Goal: Task Accomplishment & Management: Complete application form

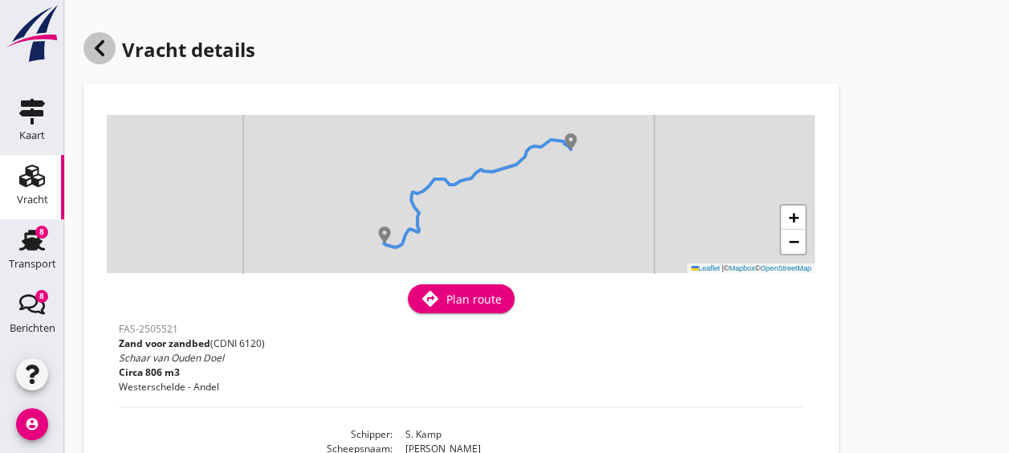
click at [96, 52] on icon at bounding box center [99, 48] width 19 height 19
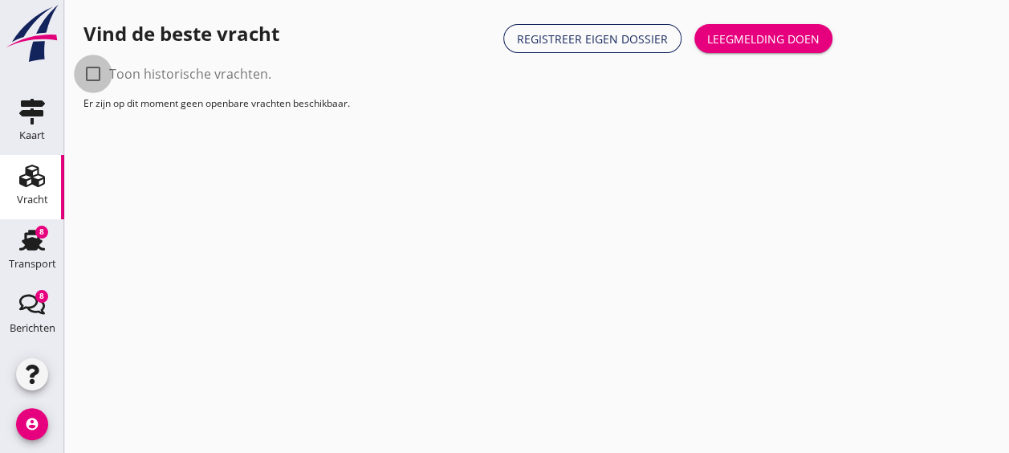
click at [93, 79] on div at bounding box center [92, 73] width 27 height 27
checkbox input "true"
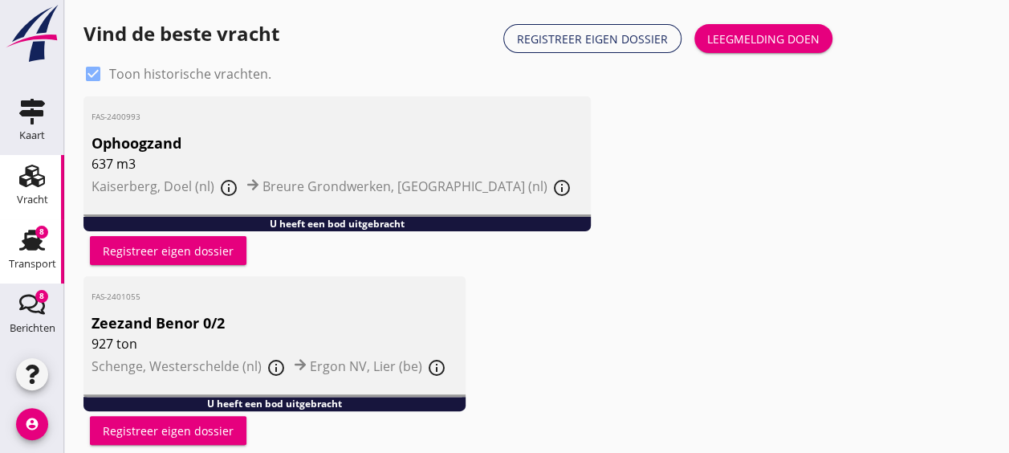
click at [39, 235] on div "8" at bounding box center [41, 232] width 13 height 13
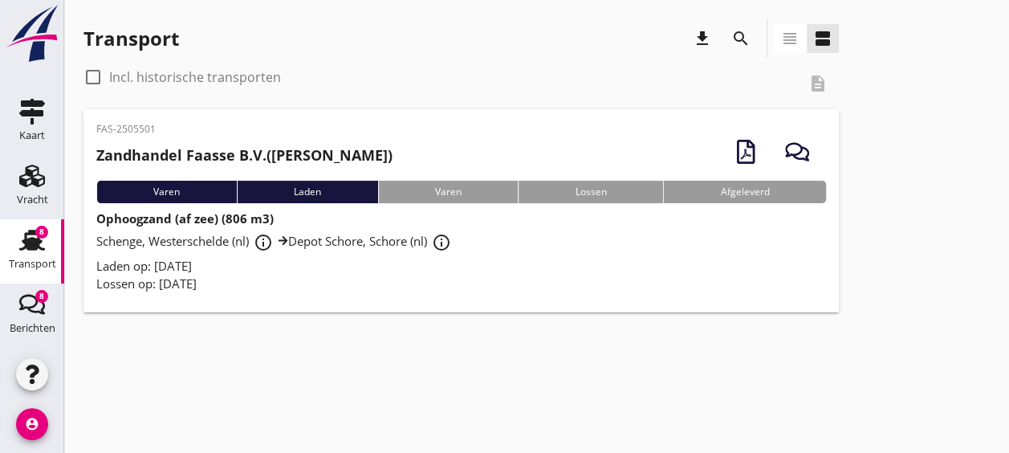
click at [154, 75] on label "Incl. historische transporten" at bounding box center [195, 77] width 172 height 16
checkbox input "true"
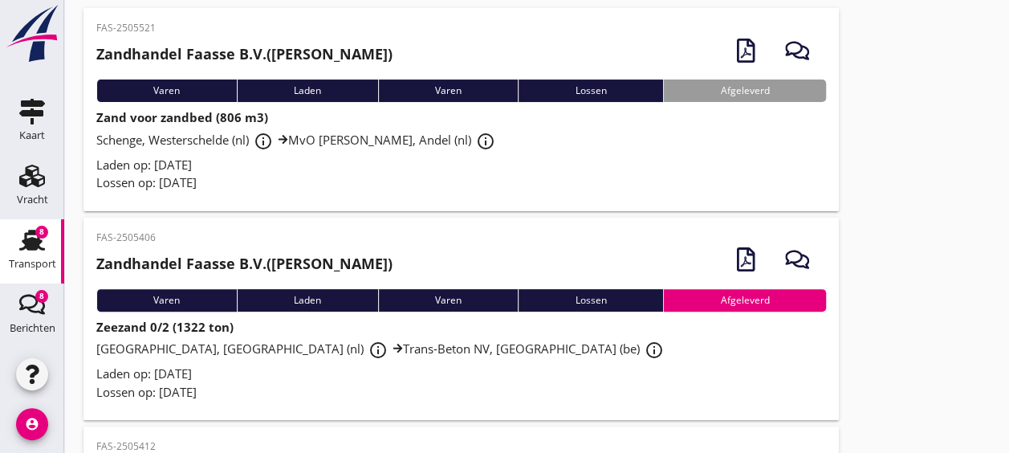
scroll to position [91, 0]
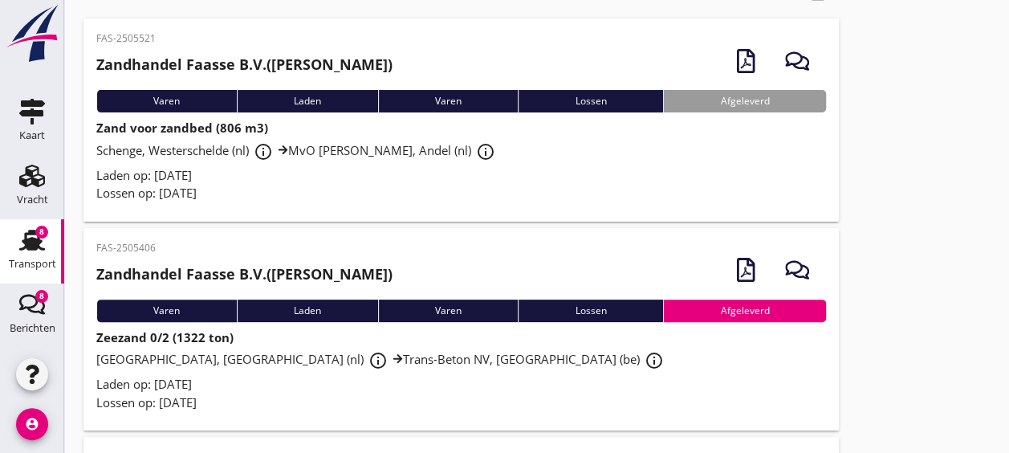
click at [352, 142] on span "Schenge, Westerschelde (nl) info_outline MvO Andel Giessen, Andel (nl) info_out…" at bounding box center [298, 150] width 404 height 16
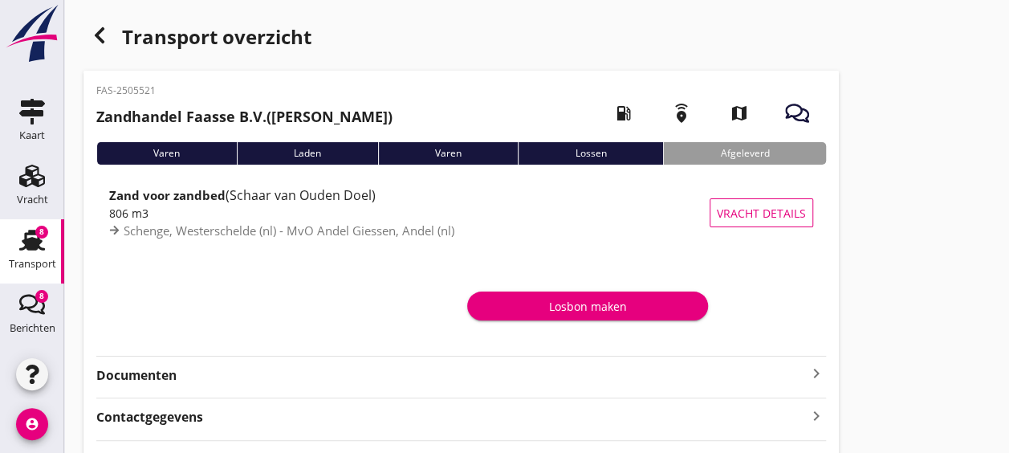
click at [291, 368] on strong "Documenten" at bounding box center [451, 375] width 710 height 18
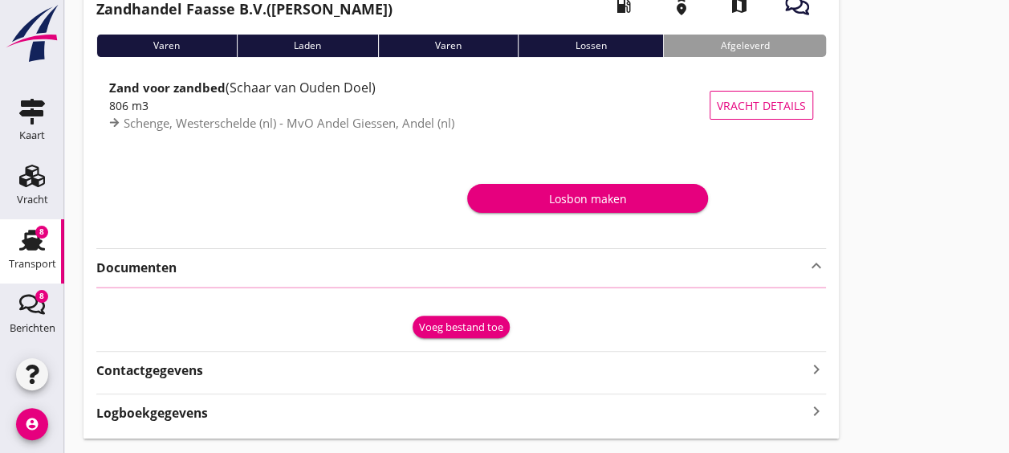
scroll to position [112, 0]
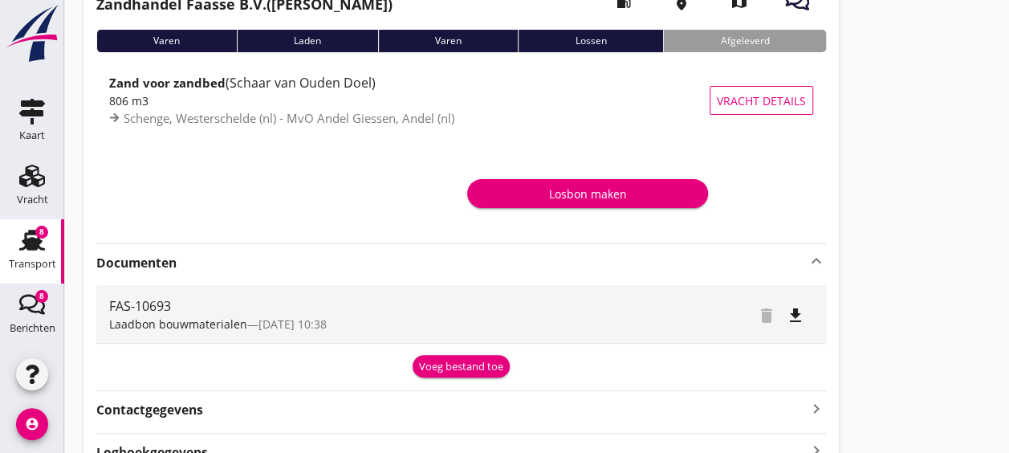
click at [567, 193] on div "Losbon maken" at bounding box center [587, 193] width 215 height 17
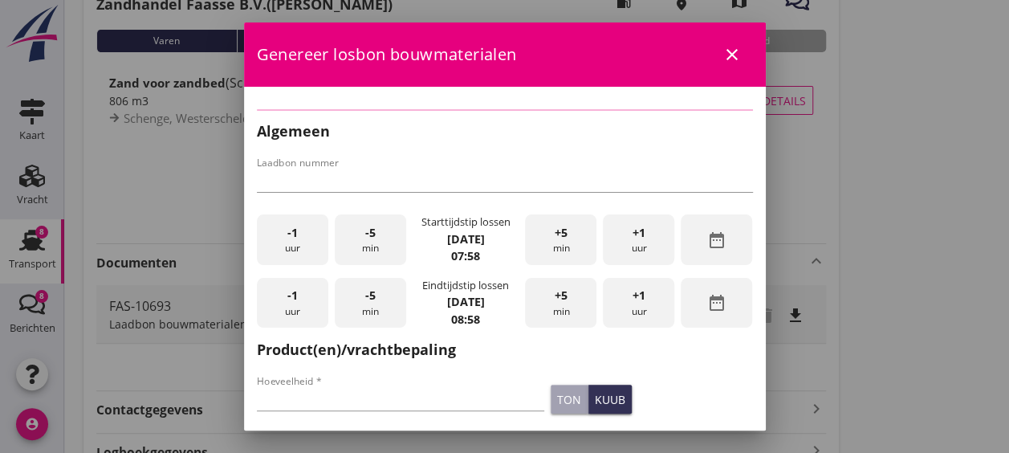
type input "FAS-10693"
type input "806"
checkbox input "true"
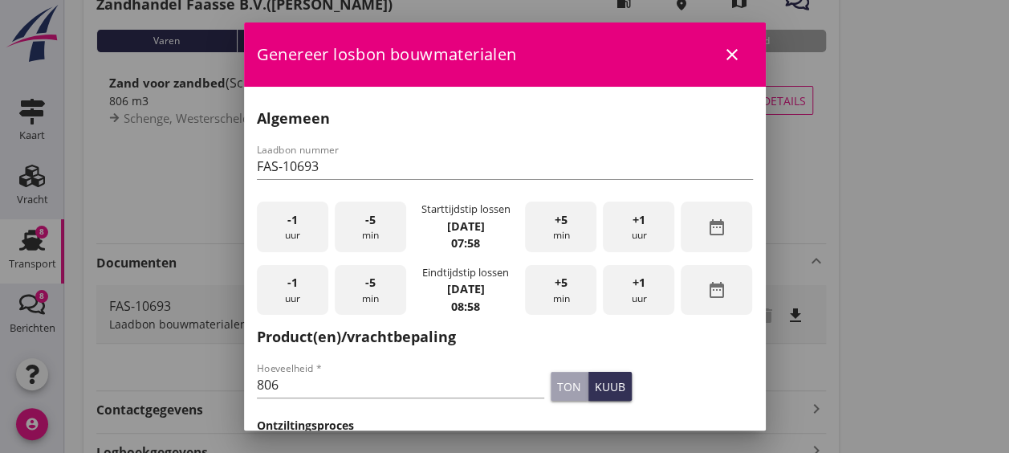
click at [299, 221] on div "-1 uur" at bounding box center [292, 226] width 71 height 51
click at [351, 220] on div "-5 min" at bounding box center [370, 226] width 71 height 51
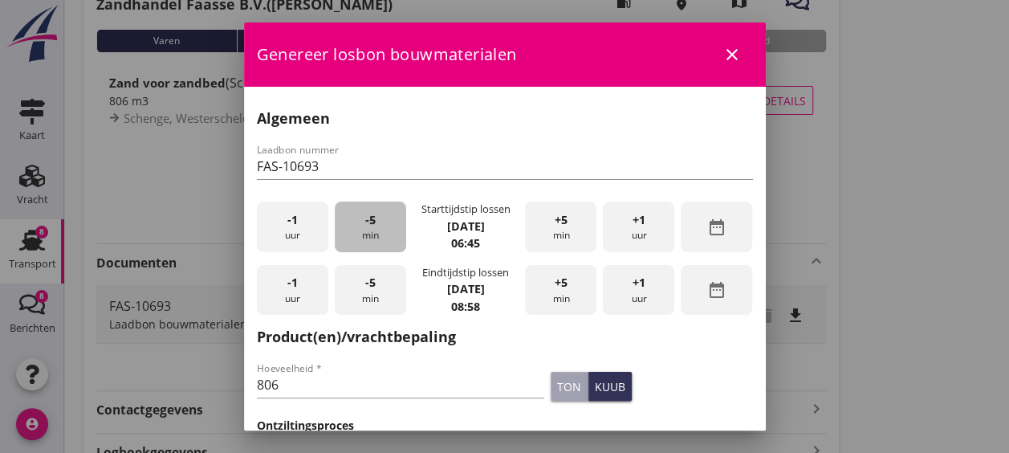
click at [351, 220] on div "-5 min" at bounding box center [370, 226] width 71 height 51
click at [424, 384] on input "806" at bounding box center [401, 385] width 288 height 26
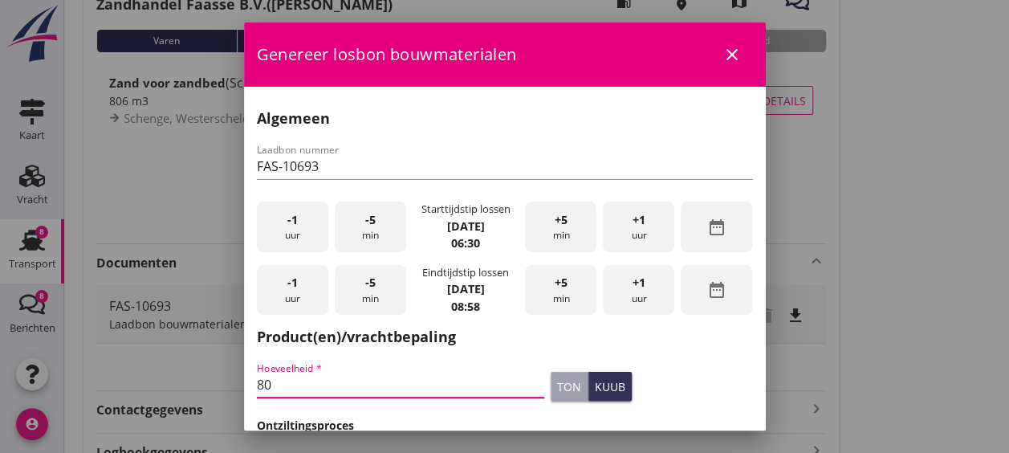
type input "8"
type input "782"
click at [615, 387] on button "kuub" at bounding box center [609, 386] width 43 height 29
click at [560, 291] on div "+5 min" at bounding box center [560, 290] width 71 height 51
click at [387, 282] on div "-5 min" at bounding box center [370, 290] width 71 height 51
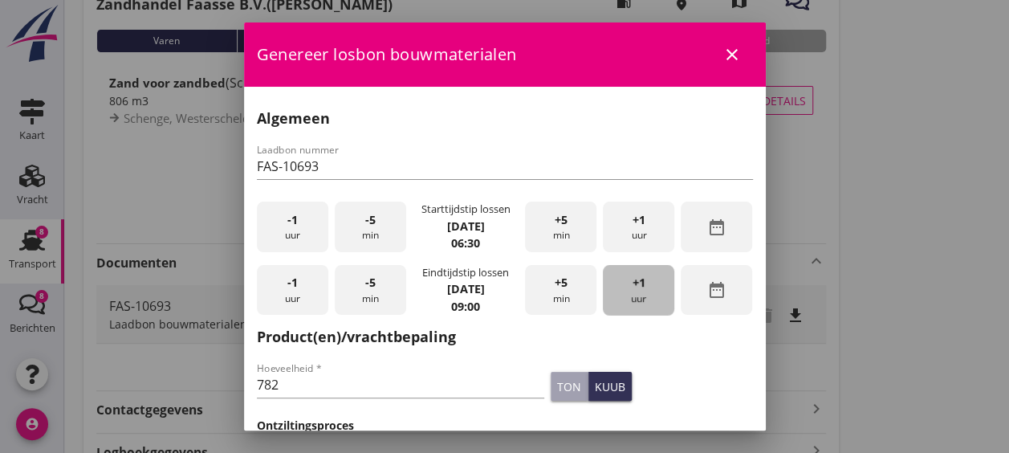
click at [632, 289] on span "+1" at bounding box center [638, 283] width 13 height 18
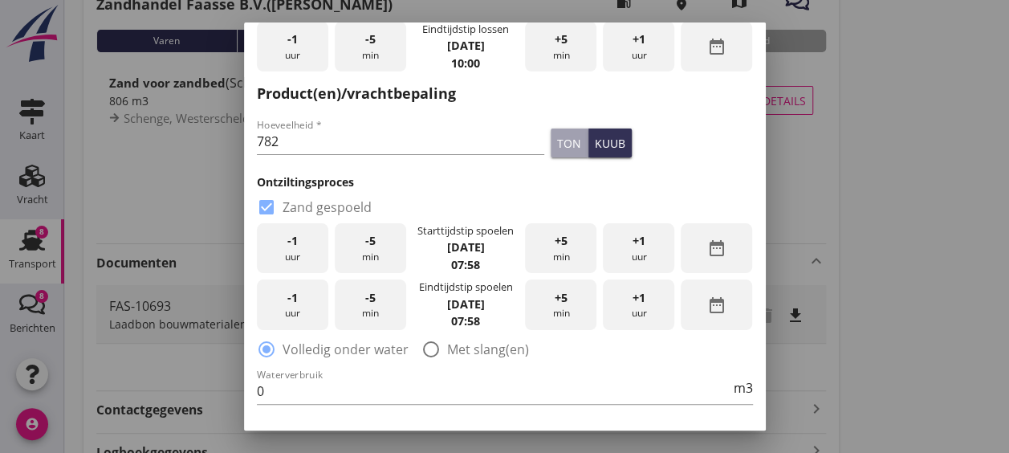
scroll to position [247, 0]
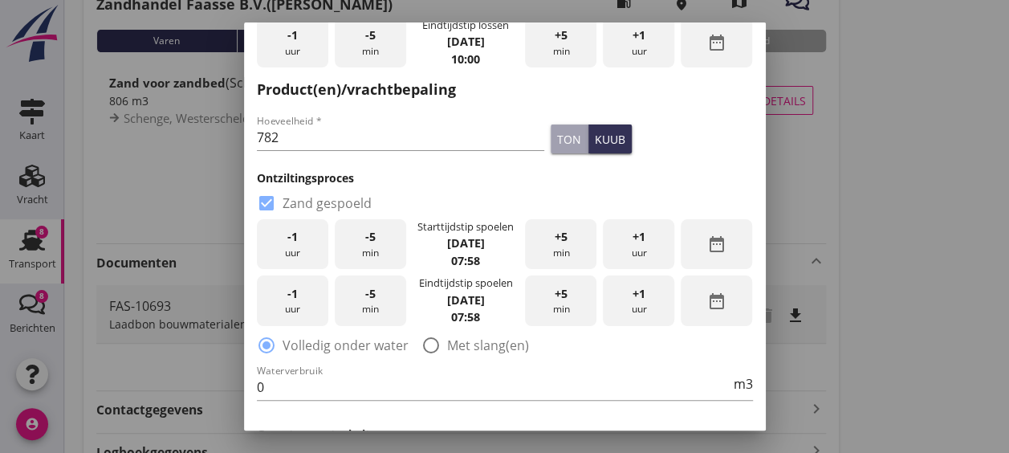
click at [421, 346] on div at bounding box center [430, 344] width 27 height 27
radio input "false"
radio input "true"
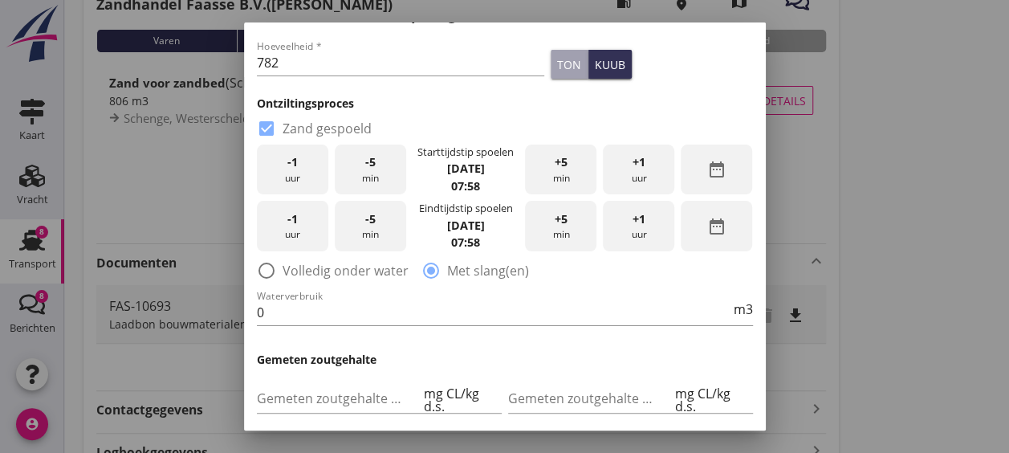
scroll to position [326, 0]
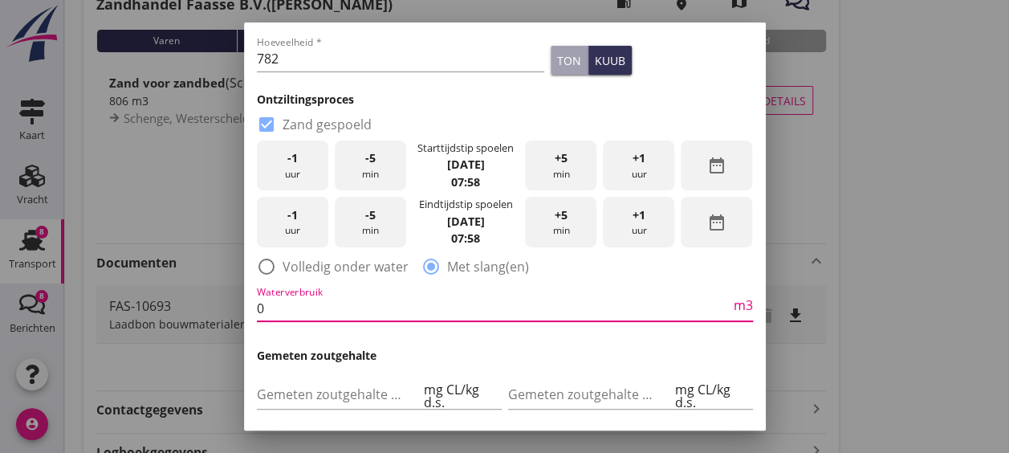
click at [404, 306] on input "0" at bounding box center [494, 308] width 474 height 26
type input "0"
type input "5000"
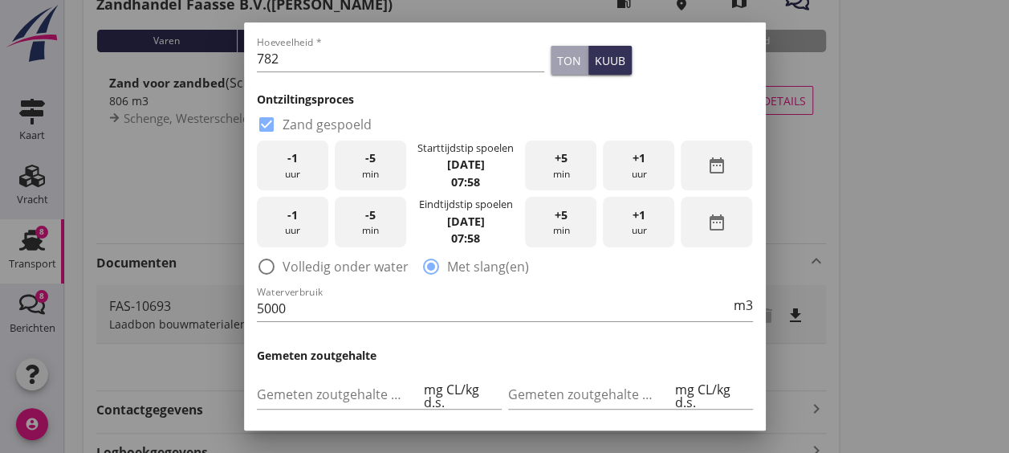
click at [520, 356] on h3 "Gemeten zoutgehalte" at bounding box center [505, 355] width 496 height 17
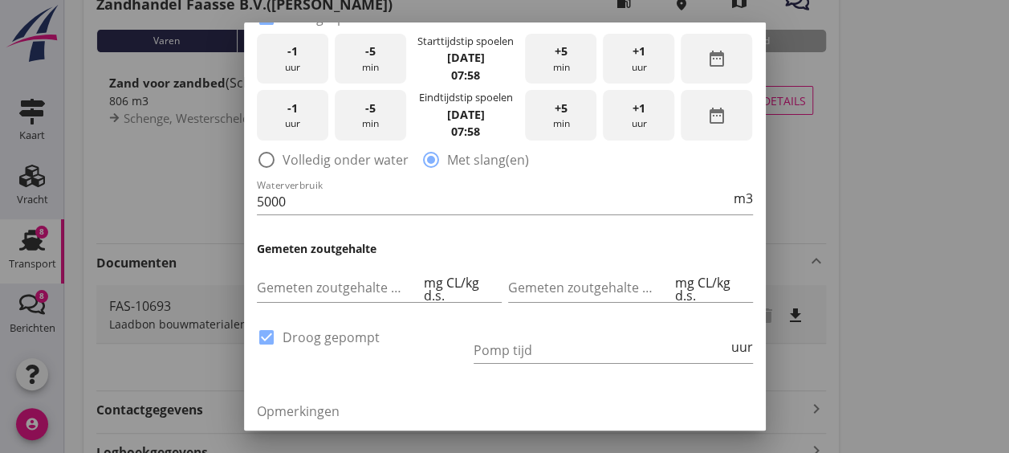
scroll to position [433, 0]
click at [357, 282] on input "Gemeten zoutgehalte voorbeun" at bounding box center [339, 287] width 164 height 26
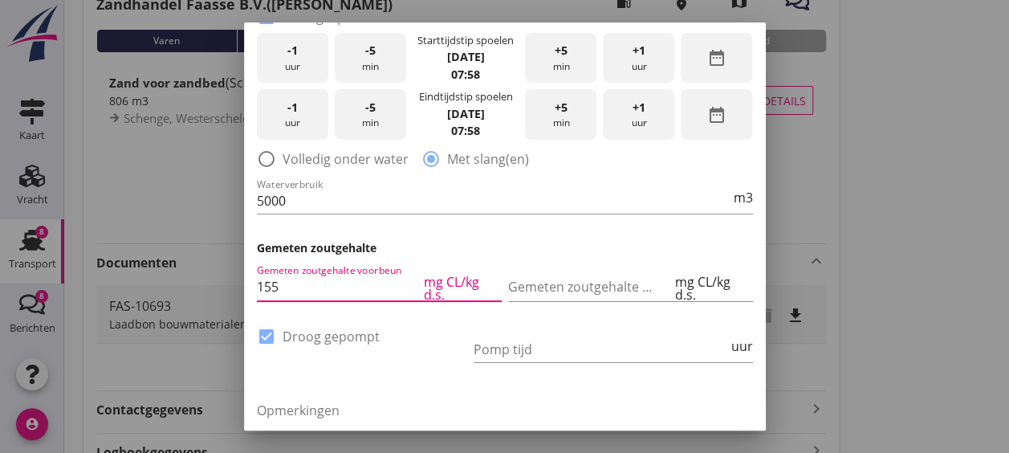
type input "155"
click at [284, 47] on div "-1 uur" at bounding box center [292, 58] width 71 height 51
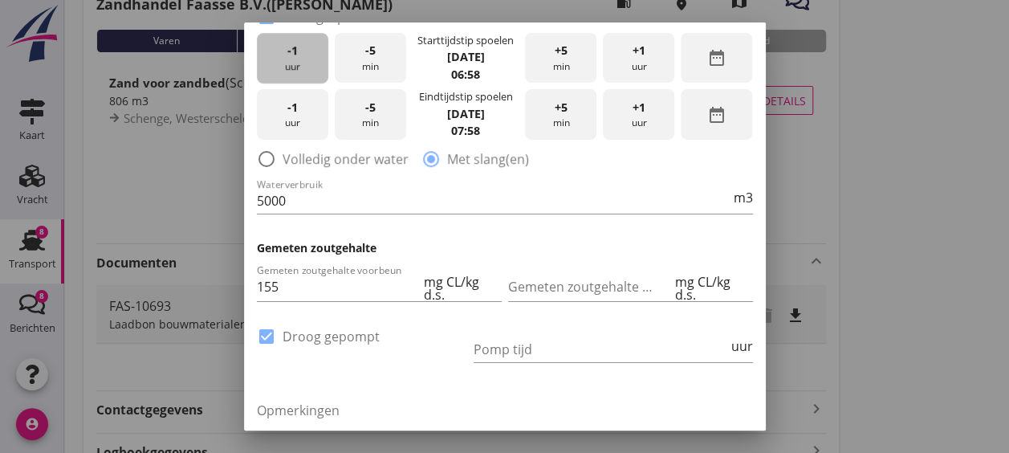
click at [284, 47] on div "-1 uur" at bounding box center [292, 58] width 71 height 51
click at [283, 47] on div "-1 uur" at bounding box center [292, 58] width 71 height 51
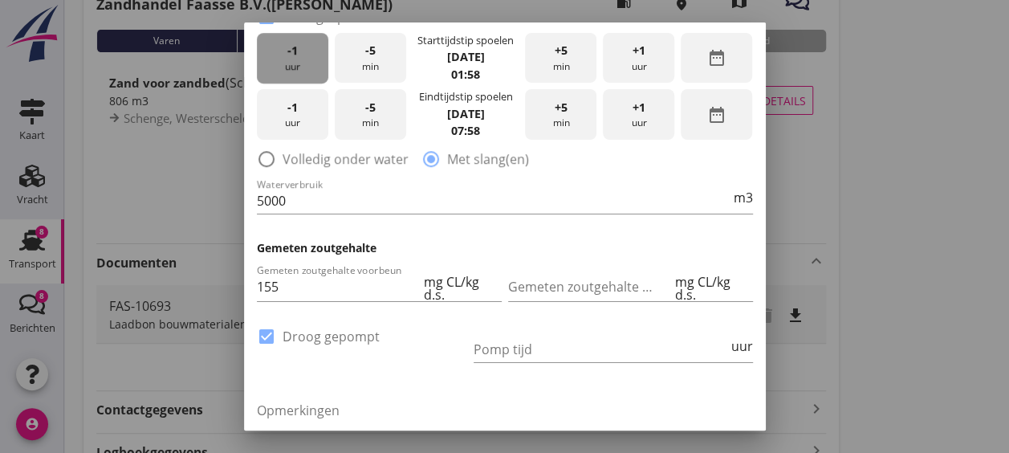
click at [283, 47] on div "-1 uur" at bounding box center [292, 58] width 71 height 51
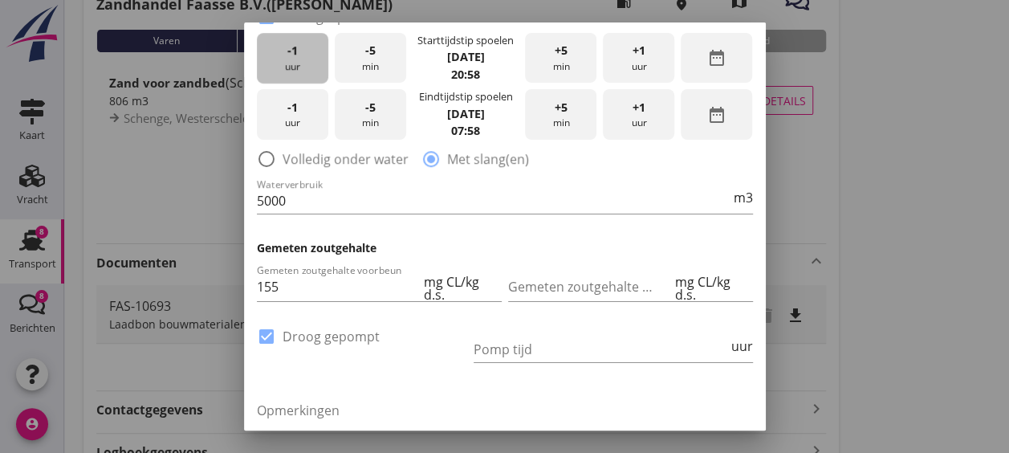
click at [283, 47] on div "-1 uur" at bounding box center [292, 58] width 71 height 51
click at [282, 48] on div "-1 uur" at bounding box center [292, 58] width 71 height 51
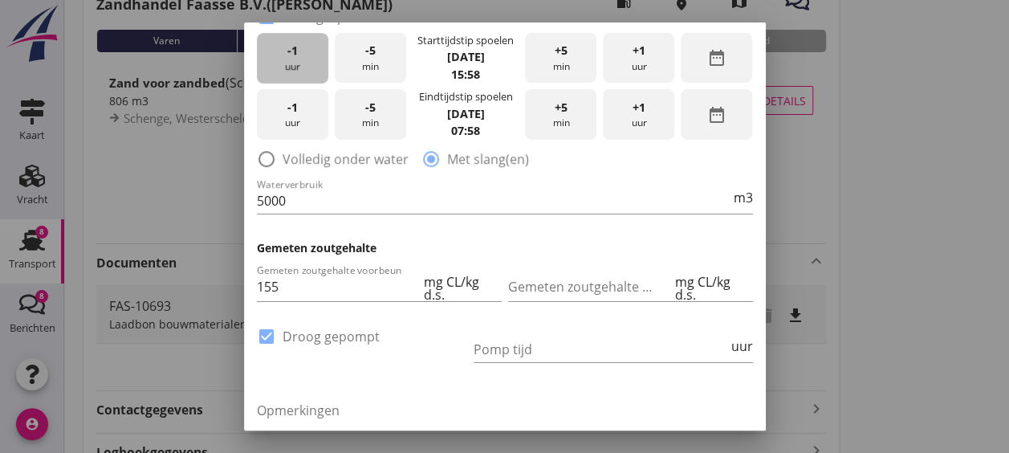
click at [282, 48] on div "-1 uur" at bounding box center [292, 58] width 71 height 51
click at [375, 49] on div "-5 min" at bounding box center [370, 58] width 71 height 51
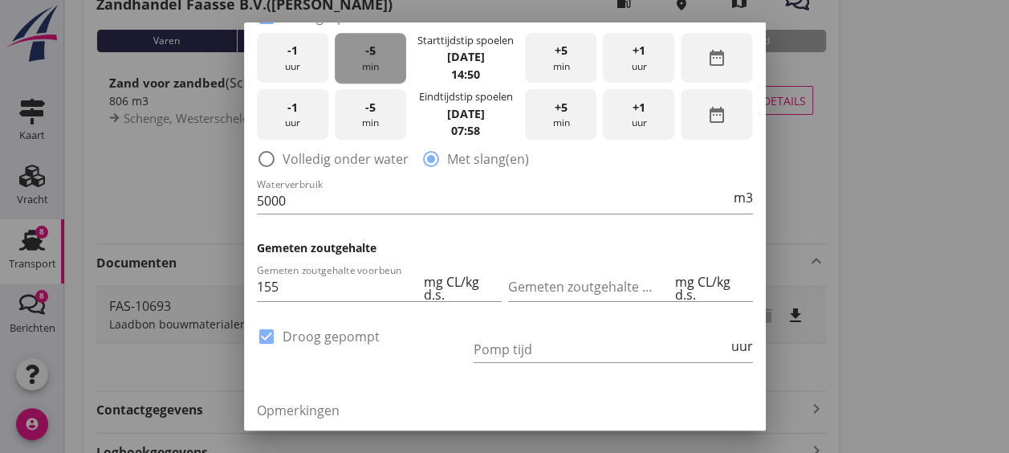
click at [375, 49] on div "-5 min" at bounding box center [370, 58] width 71 height 51
click at [356, 118] on div "-5 min" at bounding box center [370, 114] width 71 height 51
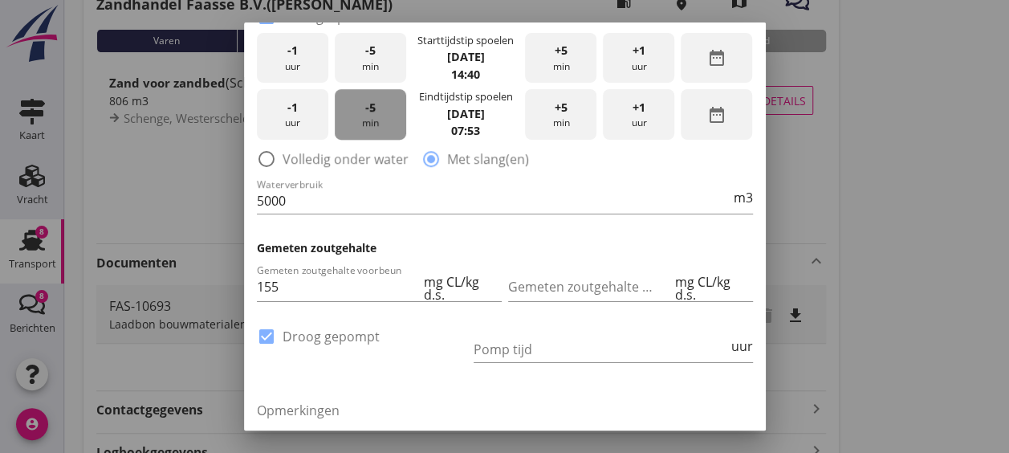
click at [356, 118] on div "-5 min" at bounding box center [370, 114] width 71 height 51
click at [293, 113] on span "-1" at bounding box center [292, 108] width 10 height 18
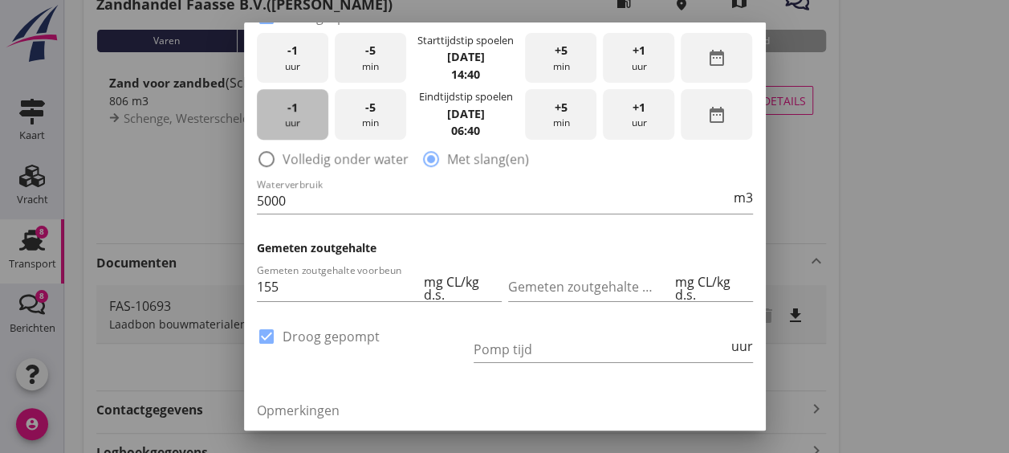
click at [293, 113] on span "-1" at bounding box center [292, 108] width 10 height 18
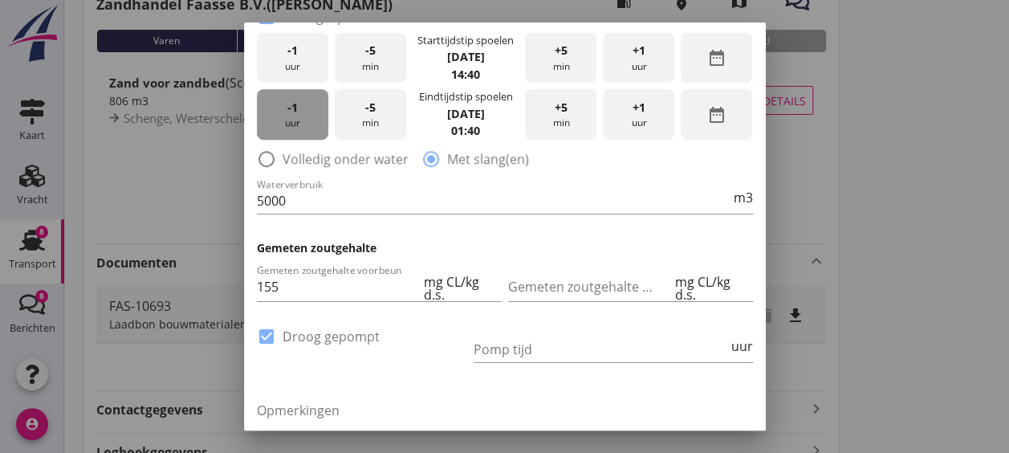
click at [293, 113] on span "-1" at bounding box center [292, 108] width 10 height 18
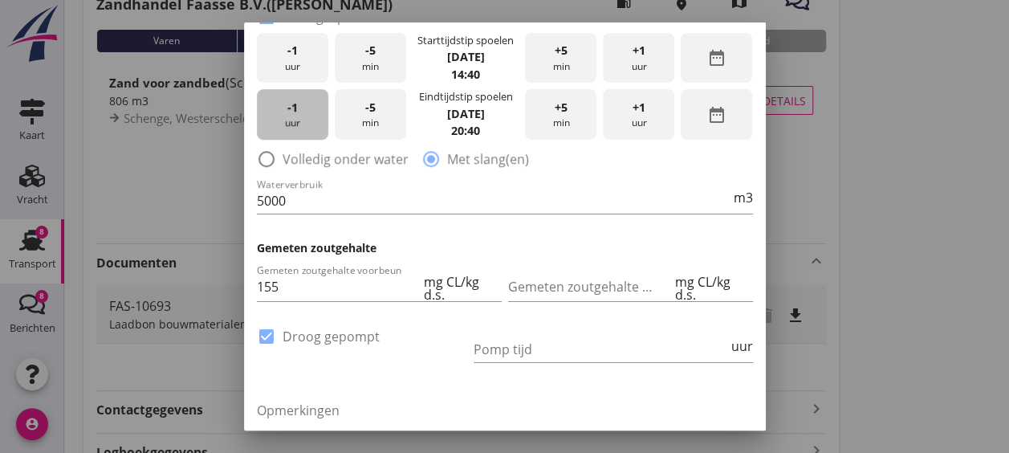
click at [293, 113] on span "-1" at bounding box center [292, 108] width 10 height 18
click at [624, 120] on div "+1 uur" at bounding box center [638, 114] width 71 height 51
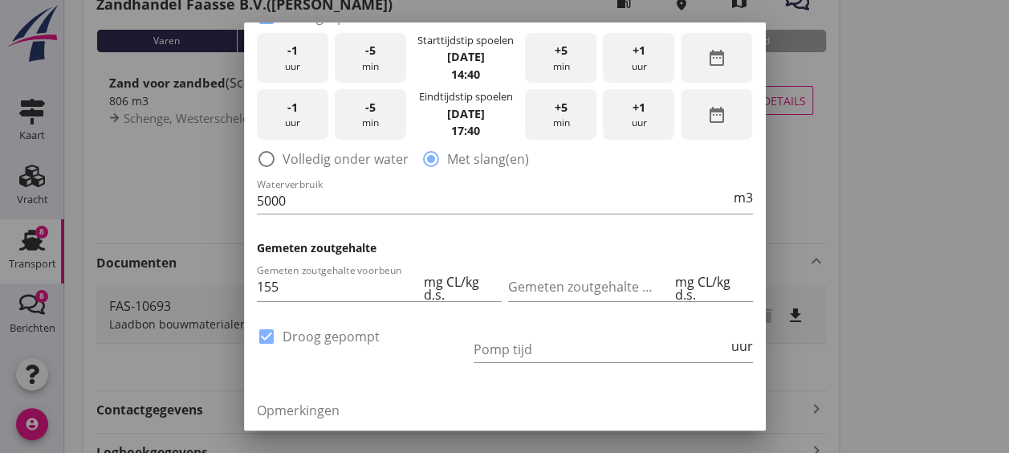
click at [587, 331] on div "Pomp tijd uur" at bounding box center [613, 352] width 279 height 51
click at [585, 340] on input "Pomp tijd" at bounding box center [601, 349] width 254 height 26
type input "12"
click at [575, 392] on div "Opmerkingen" at bounding box center [505, 443] width 496 height 110
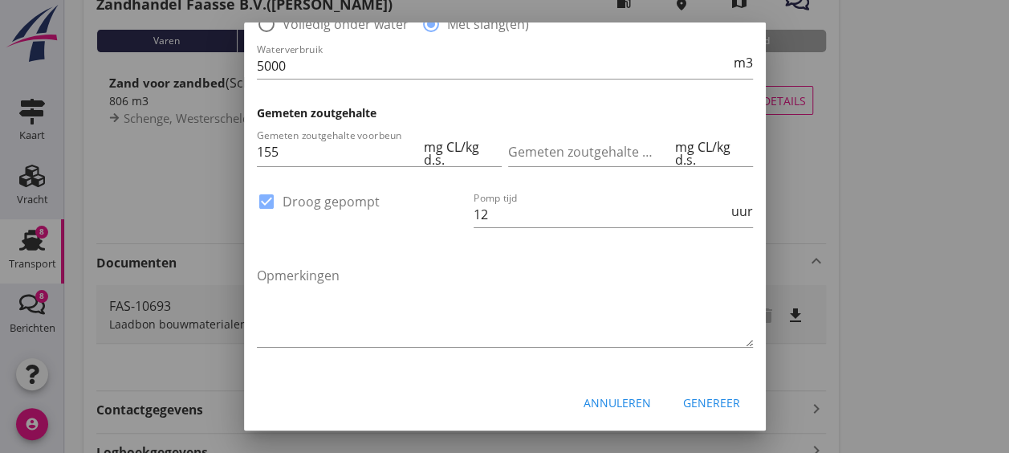
click at [706, 408] on div "Genereer" at bounding box center [711, 402] width 57 height 17
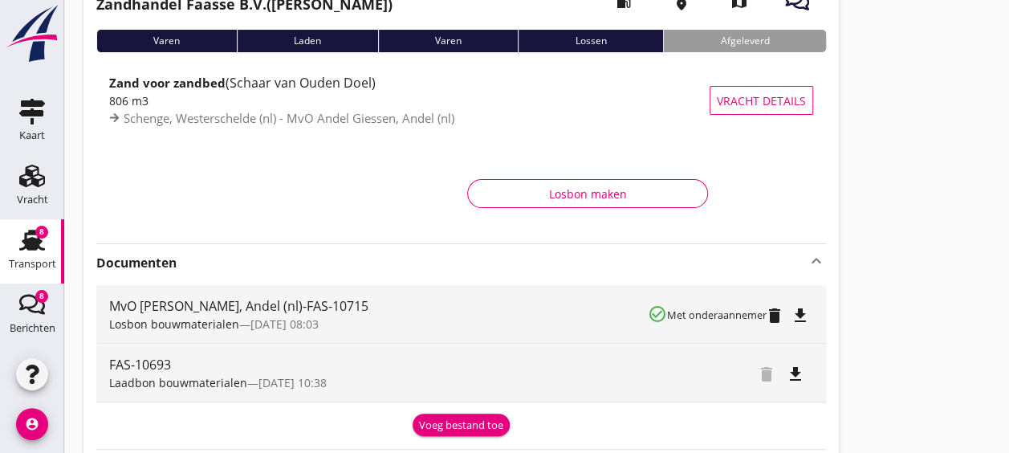
click at [800, 310] on icon "file_download" at bounding box center [800, 315] width 19 height 19
click at [799, 311] on icon "open_in_browser" at bounding box center [800, 315] width 19 height 19
